Goal: Task Accomplishment & Management: Use online tool/utility

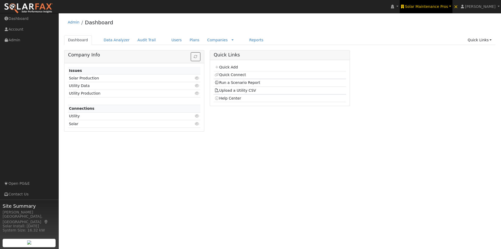
click at [429, 1] on link "Solar Maintenance Pros" at bounding box center [426, 6] width 53 height 13
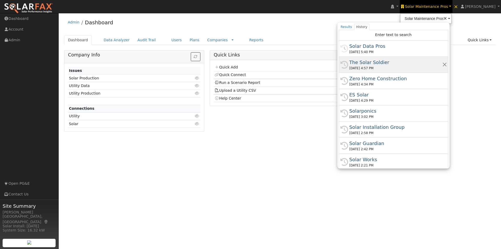
click at [374, 61] on div "The Solar Soldier" at bounding box center [396, 62] width 93 height 7
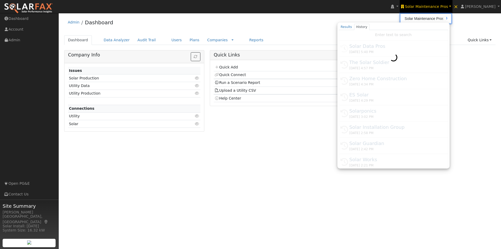
type input "The Solar Soldier"
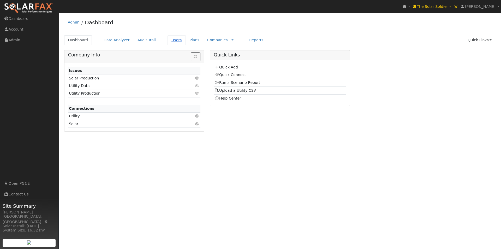
click at [168, 41] on link "Users" at bounding box center [177, 40] width 18 height 10
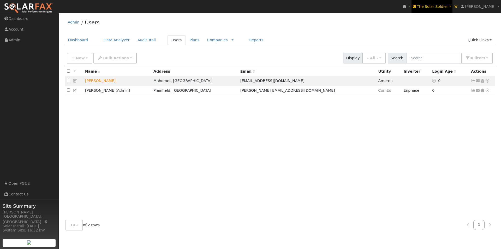
click at [437, 6] on span "The Solar Soldier" at bounding box center [432, 6] width 31 height 4
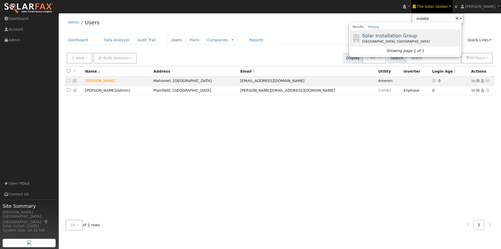
click at [407, 34] on span "Solar Installation Group" at bounding box center [389, 35] width 55 height 5
type input "Solar Installation Group"
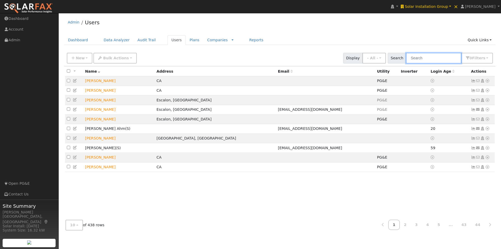
click at [436, 59] on input "text" at bounding box center [433, 58] width 55 height 11
paste input "Nick Salvetti"
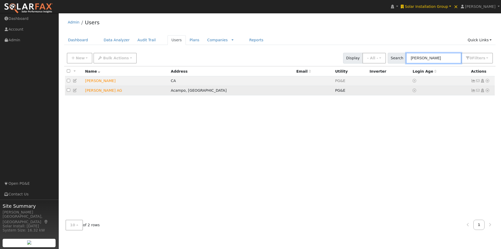
type input "Nick Salvetti"
click at [471, 91] on icon at bounding box center [473, 91] width 5 height 4
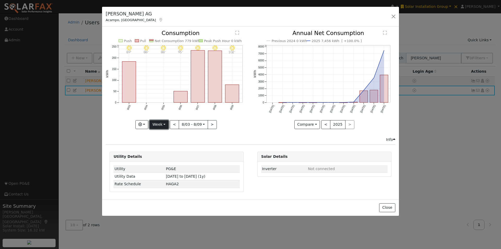
click at [160, 125] on button "Week" at bounding box center [159, 124] width 19 height 9
click at [387, 208] on button "Close" at bounding box center [387, 207] width 16 height 9
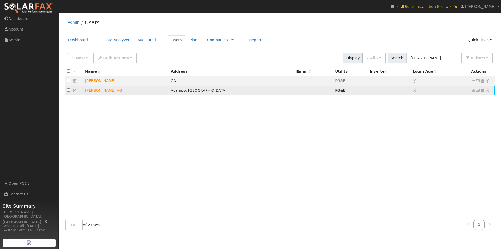
click at [489, 90] on icon at bounding box center [487, 91] width 5 height 4
click at [466, 100] on link "Data Analyzer" at bounding box center [471, 99] width 38 height 7
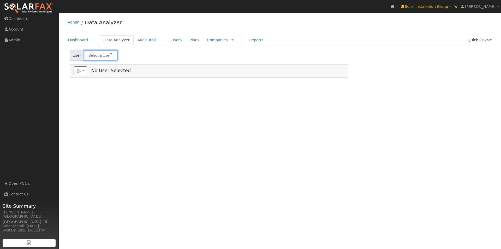
type input "[PERSON_NAME] AG"
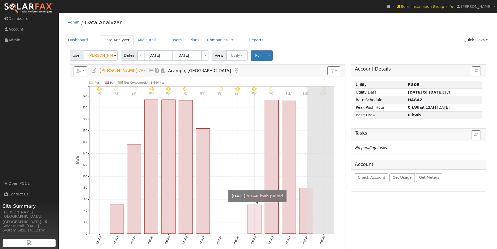
click at [256, 219] on rect "onclick=""" at bounding box center [255, 219] width 14 height 29
type input "[DATE]"
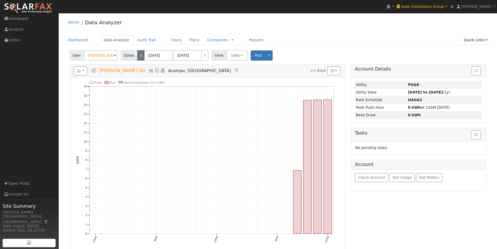
click at [140, 56] on link "<" at bounding box center [140, 55] width 7 height 10
type input "[DATE]"
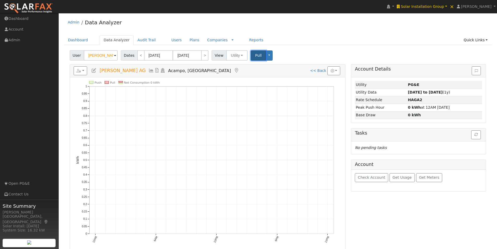
click at [255, 57] on span "Pull" at bounding box center [258, 55] width 7 height 4
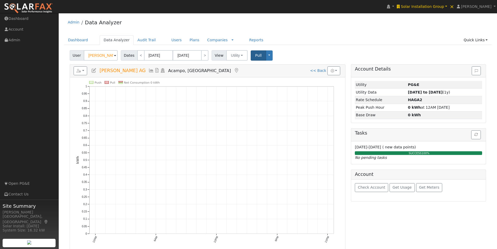
click at [149, 69] on icon at bounding box center [152, 70] width 6 height 5
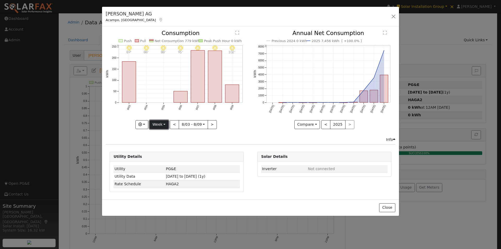
click at [159, 125] on button "Week" at bounding box center [159, 124] width 19 height 9
click at [159, 155] on link "Year" at bounding box center [168, 157] width 36 height 7
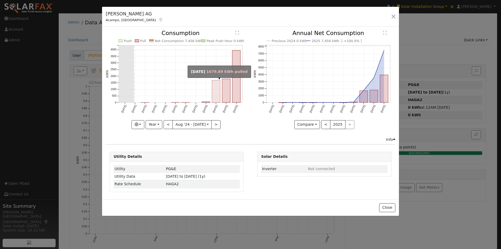
click at [216, 92] on rect "onclick=""" at bounding box center [216, 91] width 8 height 22
type input "[DATE]"
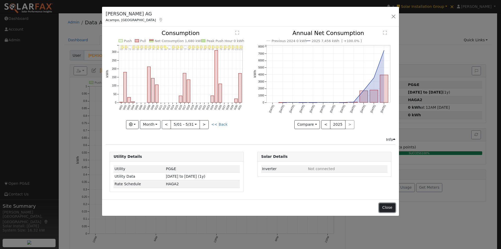
drag, startPoint x: 385, startPoint y: 206, endPoint x: 360, endPoint y: 168, distance: 45.5
click at [385, 206] on button "Close" at bounding box center [387, 207] width 16 height 9
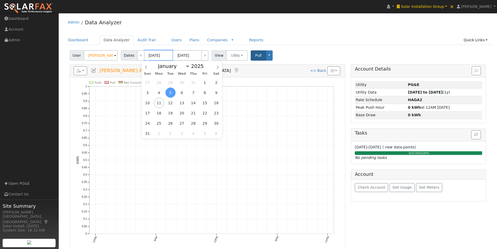
click at [155, 55] on input "[DATE]" at bounding box center [158, 55] width 29 height 10
click at [148, 67] on span at bounding box center [146, 65] width 9 height 9
click at [146, 67] on icon at bounding box center [146, 67] width 2 height 3
select select "4"
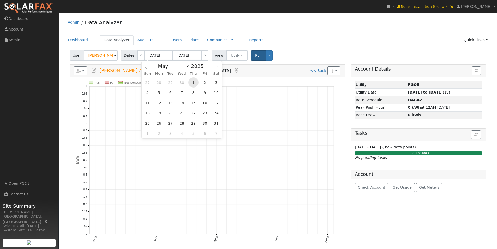
click at [192, 82] on span "1" at bounding box center [194, 82] width 10 height 10
type input "[DATE]"
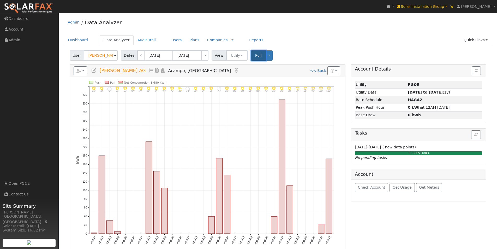
click at [251, 55] on button "Pull" at bounding box center [258, 55] width 15 height 10
click at [138, 52] on link "<" at bounding box center [140, 55] width 7 height 10
type input "[DATE]"
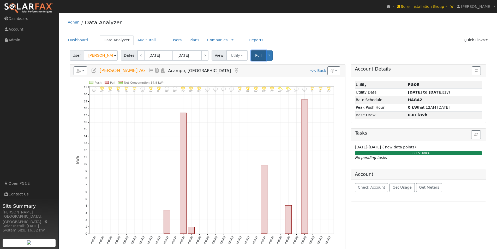
click at [255, 56] on span "Pull" at bounding box center [258, 55] width 7 height 4
click at [371, 187] on span "Check Account" at bounding box center [371, 187] width 27 height 4
click at [149, 70] on icon at bounding box center [152, 70] width 6 height 5
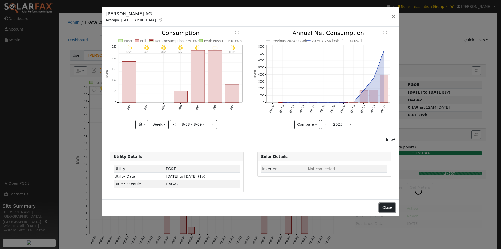
click at [387, 206] on button "Close" at bounding box center [387, 207] width 16 height 9
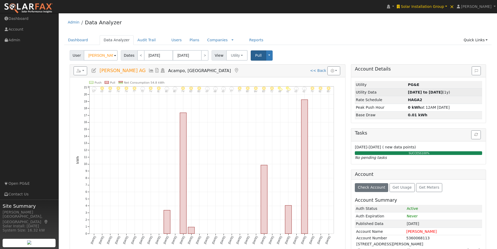
click at [424, 92] on strong "[DATE] to [DATE]" at bounding box center [425, 92] width 35 height 4
type input "[DATE]"
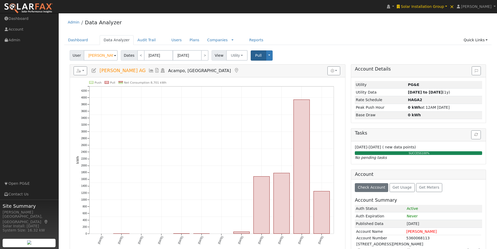
click at [149, 71] on icon at bounding box center [152, 70] width 6 height 5
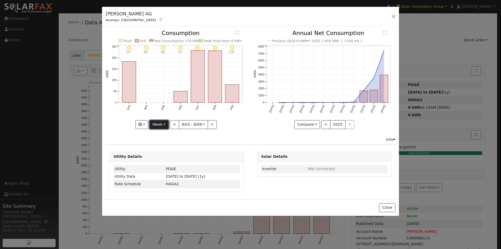
click at [157, 124] on button "Week" at bounding box center [159, 124] width 19 height 9
click at [157, 155] on link "Year" at bounding box center [168, 157] width 36 height 7
type input "[DATE]"
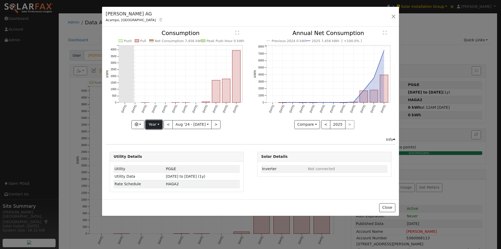
click at [156, 125] on button "Year" at bounding box center [154, 124] width 17 height 9
drag, startPoint x: 160, startPoint y: 164, endPoint x: 208, endPoint y: 130, distance: 59.0
click at [160, 162] on link "Custom" at bounding box center [164, 164] width 36 height 7
click at [225, 124] on button "month" at bounding box center [222, 124] width 21 height 9
drag, startPoint x: 218, startPoint y: 143, endPoint x: 238, endPoint y: 130, distance: 23.9
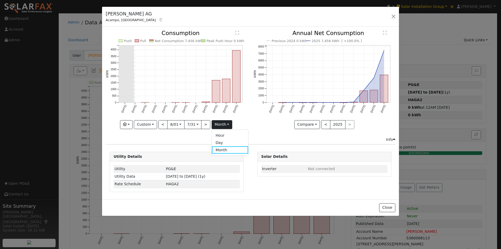
click at [219, 142] on link "Day" at bounding box center [230, 142] width 36 height 7
